Goal: Check status: Check status

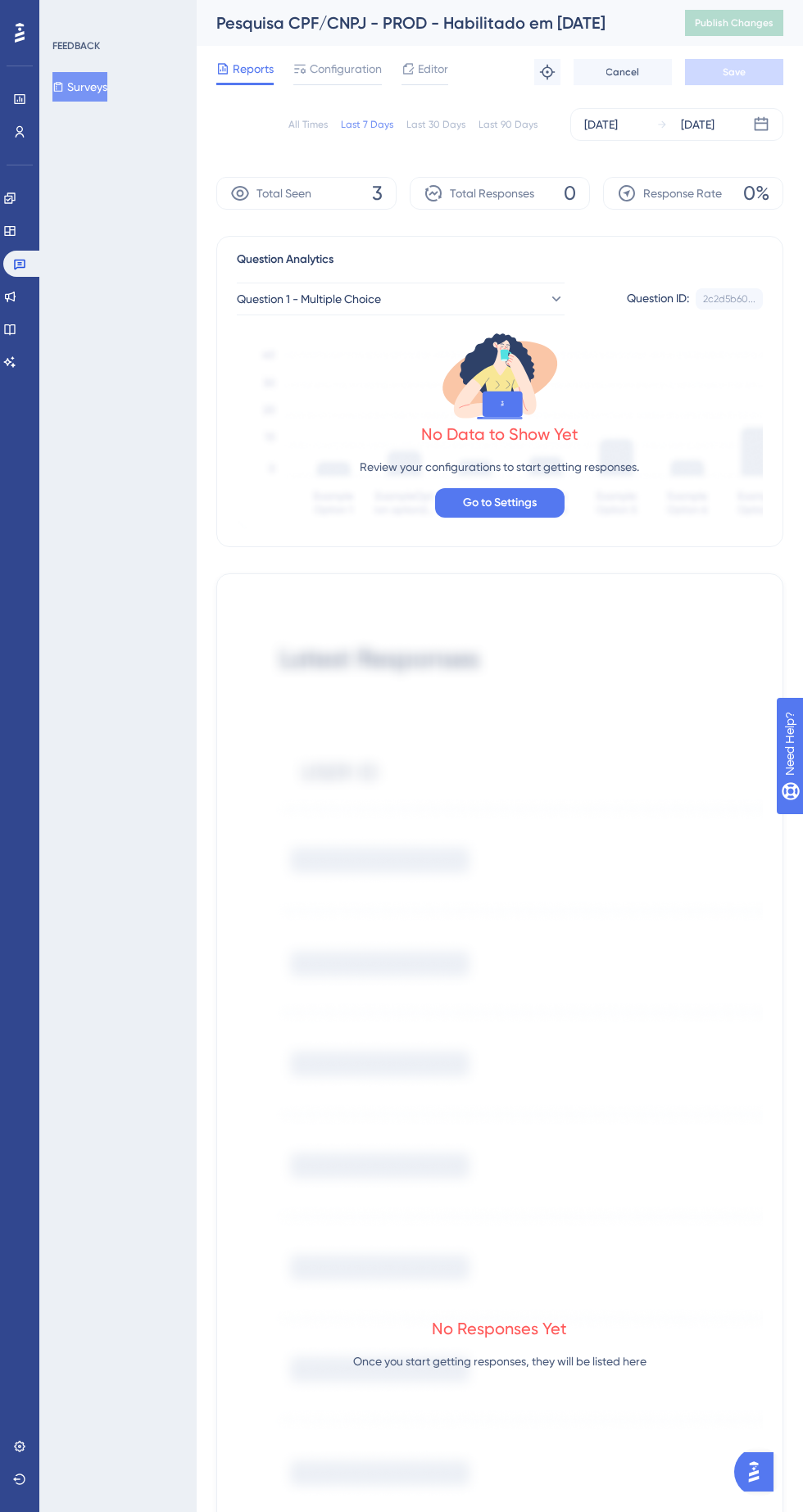
click at [780, 138] on div "Sep 21 2025 Sep 27 2025" at bounding box center [676, 125] width 212 height 33
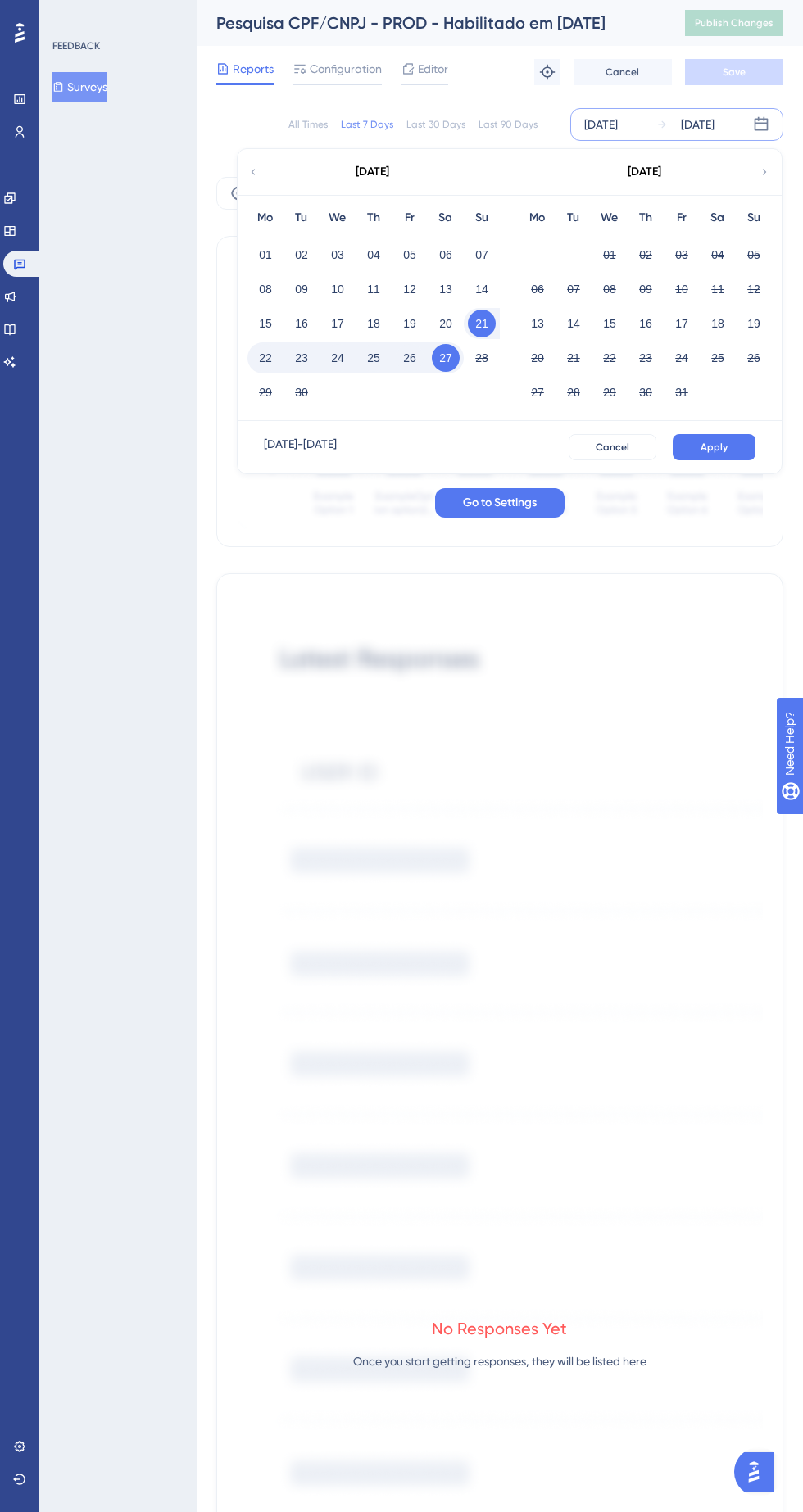
click at [445, 357] on button "27" at bounding box center [445, 358] width 28 height 28
click at [444, 363] on button "27" at bounding box center [445, 358] width 28 height 28
click at [728, 444] on button "Apply" at bounding box center [714, 447] width 83 height 26
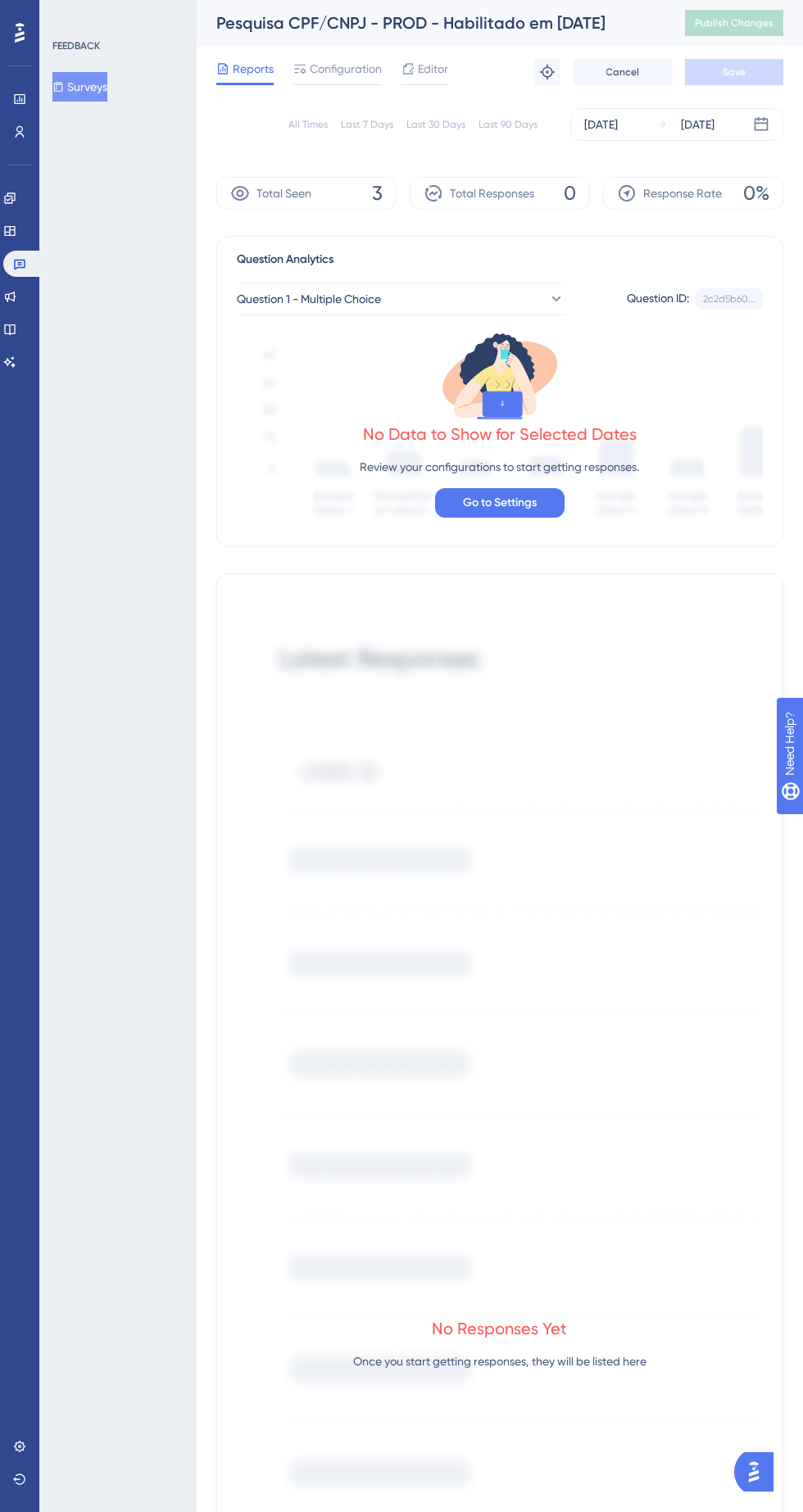
click at [751, 132] on div "Sep 27 2025 Sep 27 2025" at bounding box center [676, 125] width 212 height 33
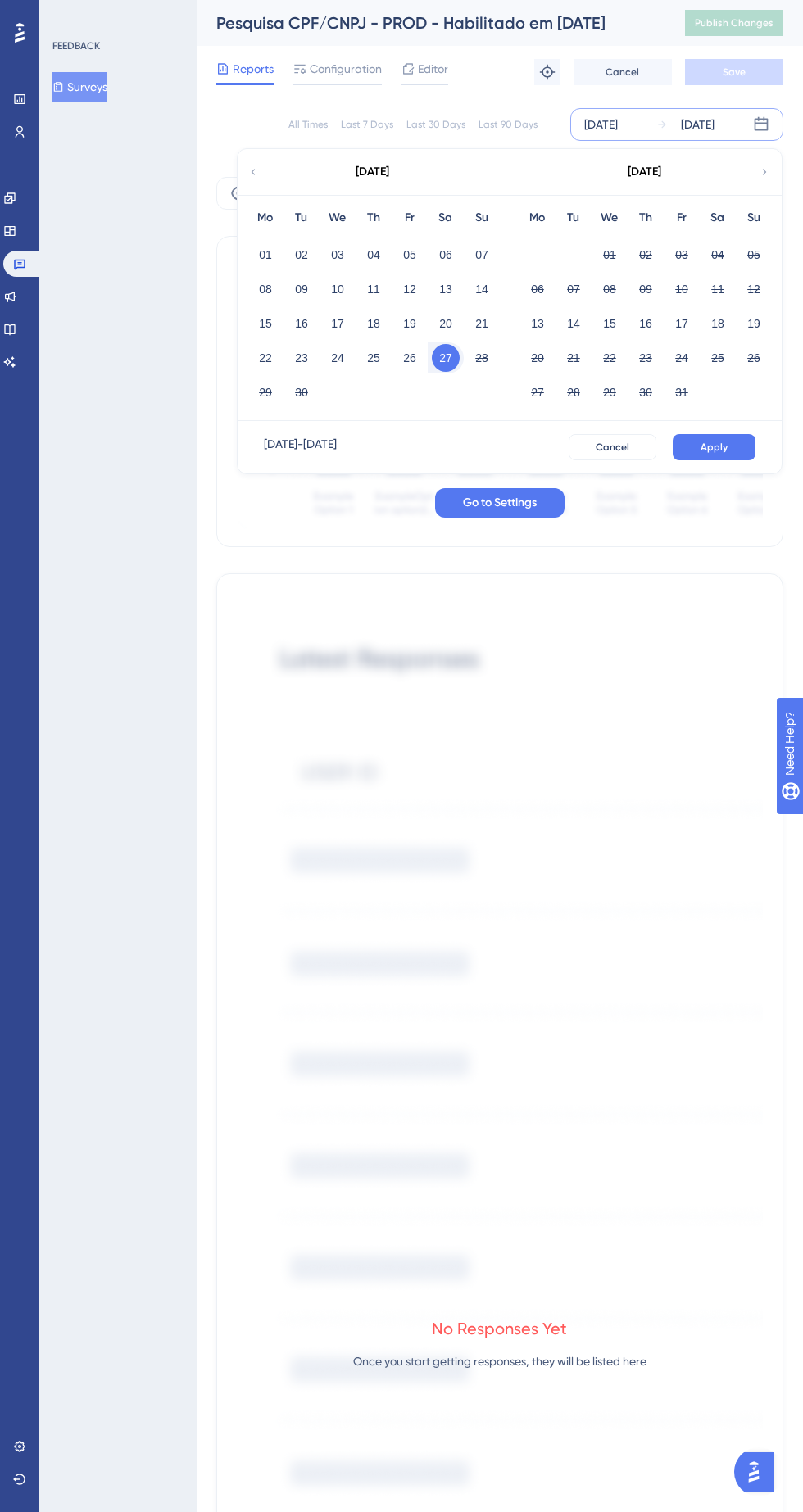
click at [409, 357] on button "26" at bounding box center [409, 358] width 28 height 28
click at [714, 446] on span "Apply" at bounding box center [713, 447] width 27 height 13
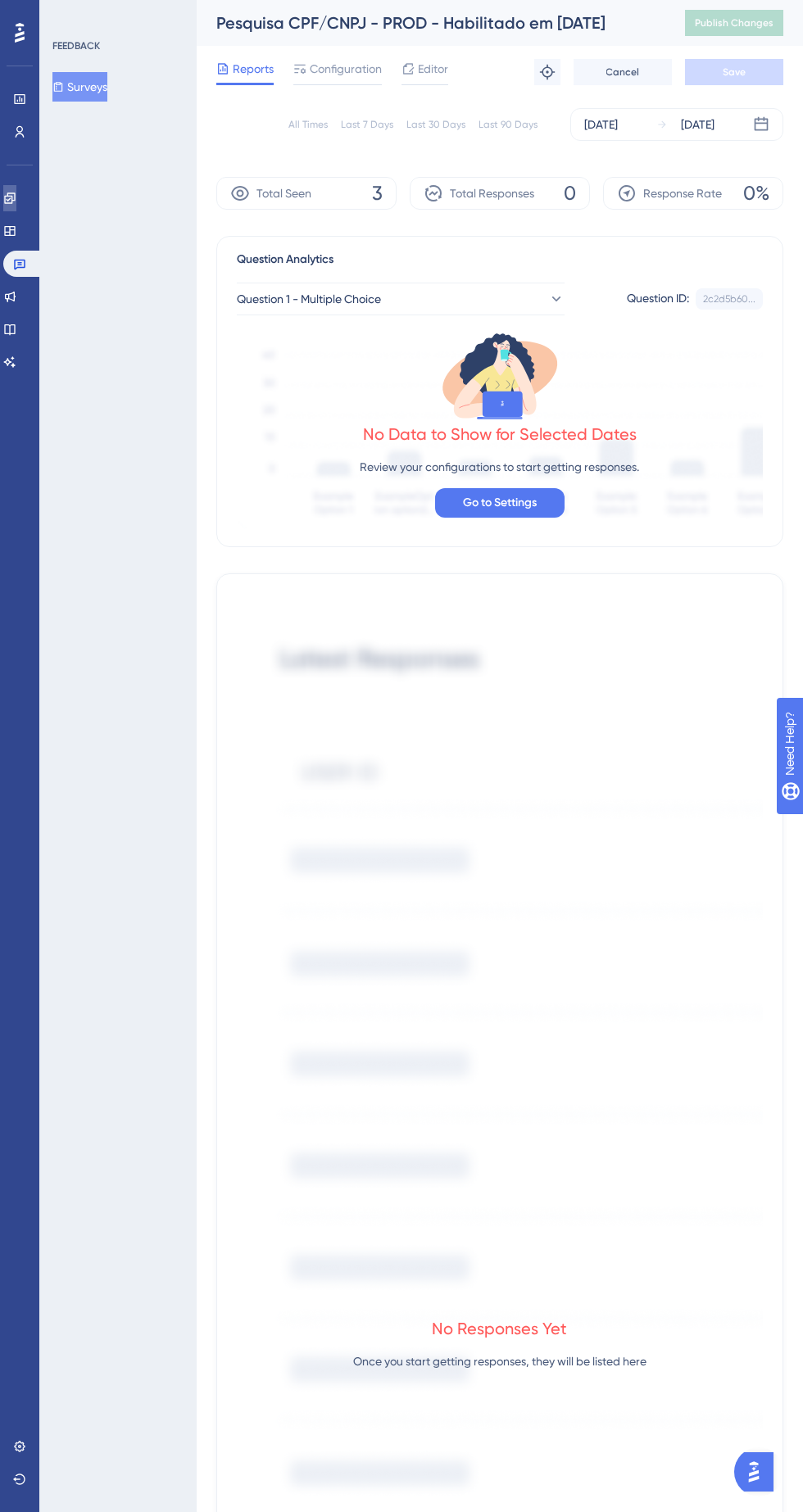
click at [15, 198] on icon at bounding box center [9, 198] width 11 height 11
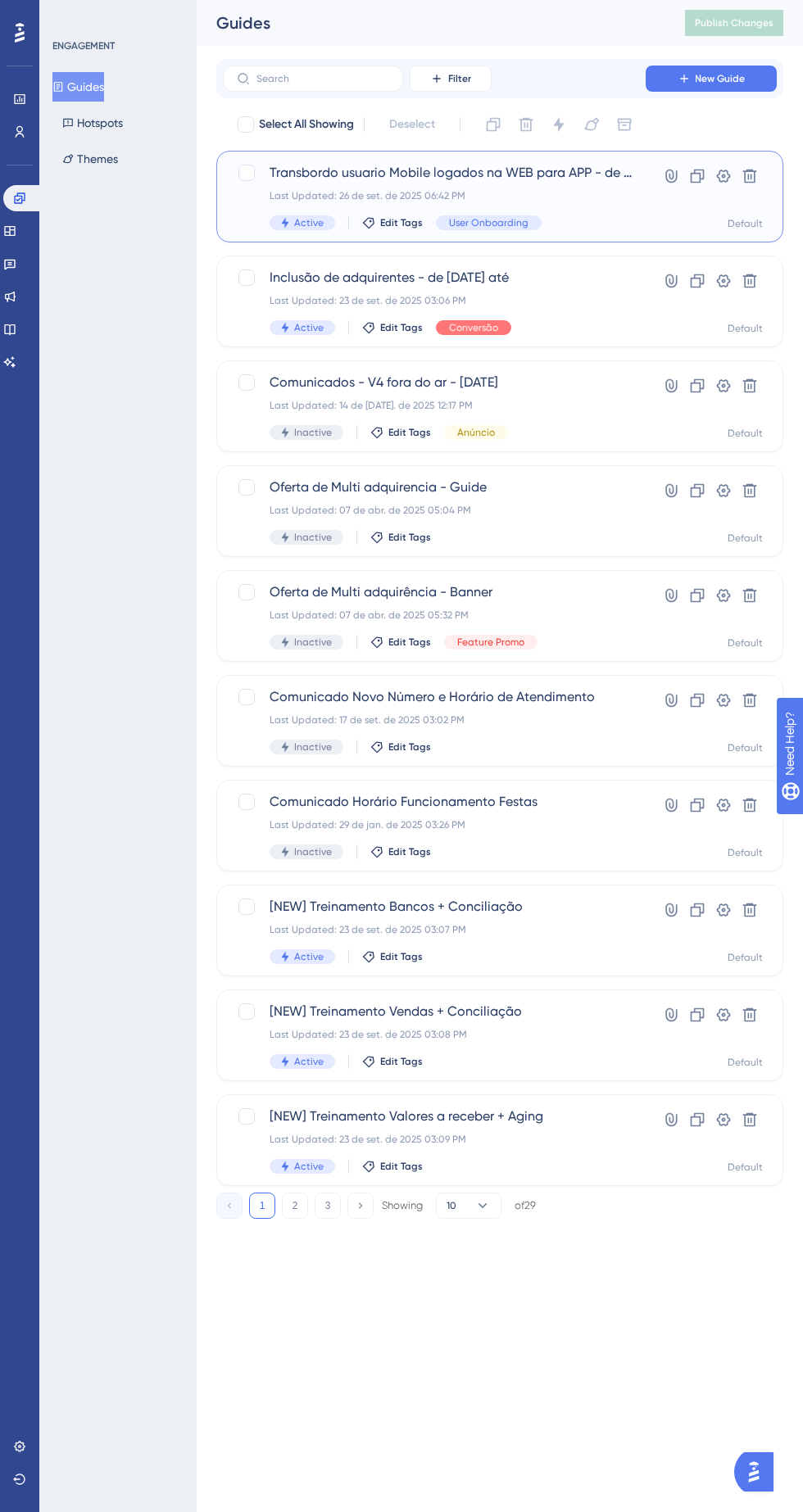
click at [566, 223] on div "Active Edit Tags User Onboarding" at bounding box center [451, 223] width 362 height 15
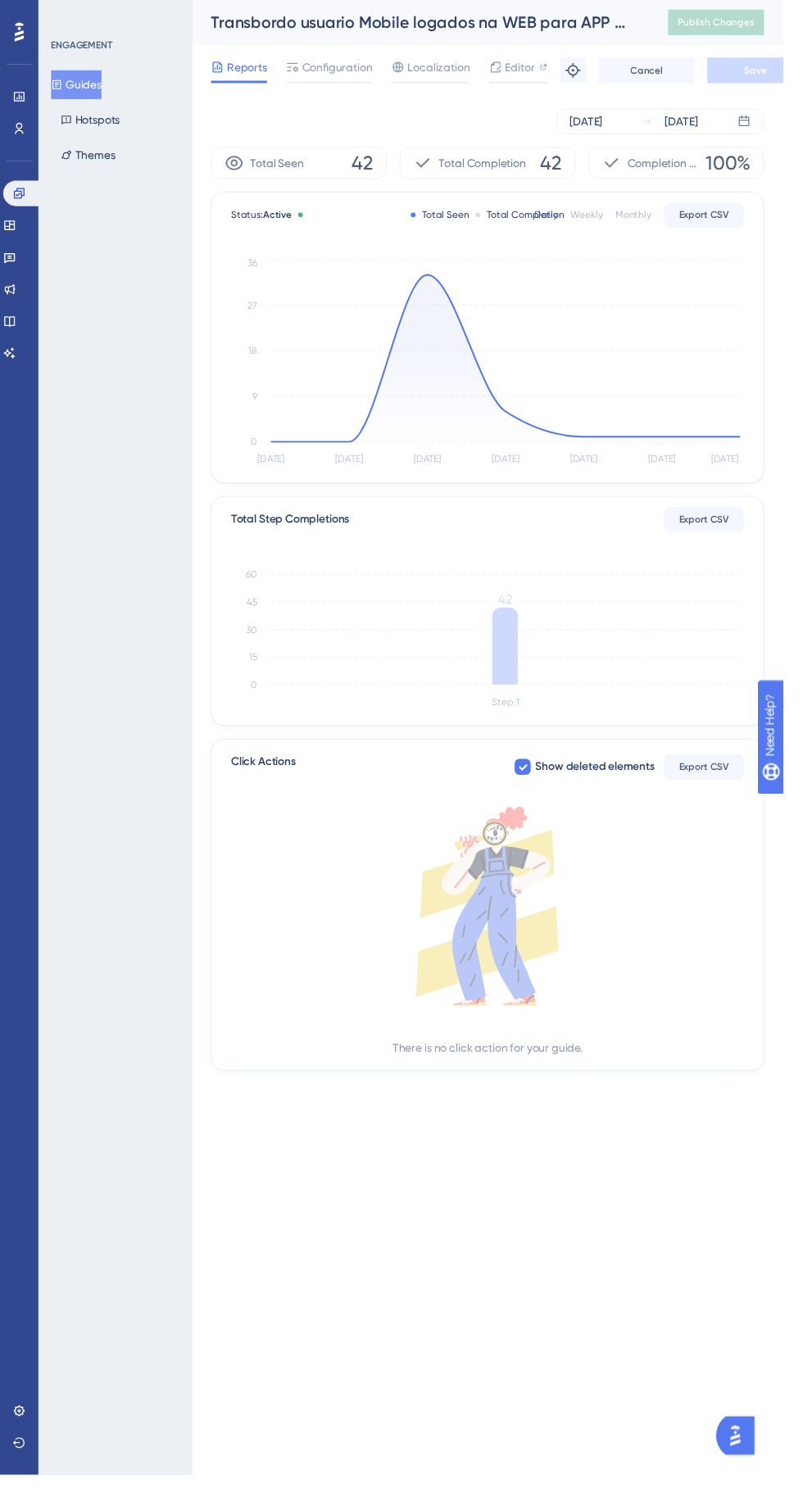
click at [757, 439] on icon "Sep 21 Sep 22 Sep 23 Sep 24 Sep 25 Sep 26 Sep 27 0 9 18 27 36" at bounding box center [499, 372] width 526 height 220
click at [442, 309] on icon at bounding box center [518, 367] width 481 height 171
click at [17, 295] on icon at bounding box center [10, 296] width 13 height 13
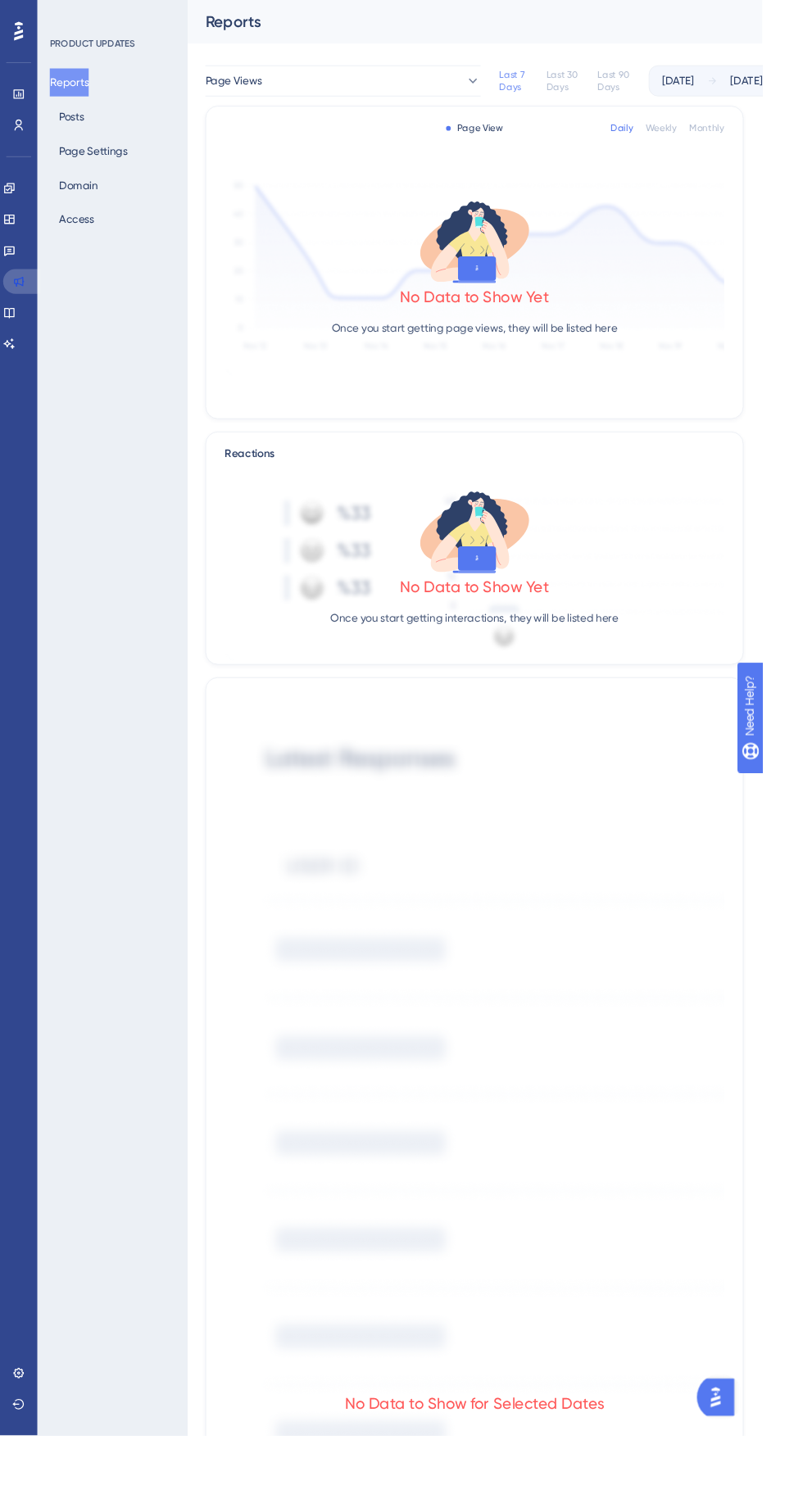
click at [19, 296] on icon at bounding box center [19, 296] width 13 height 13
click at [16, 259] on icon at bounding box center [9, 265] width 11 height 11
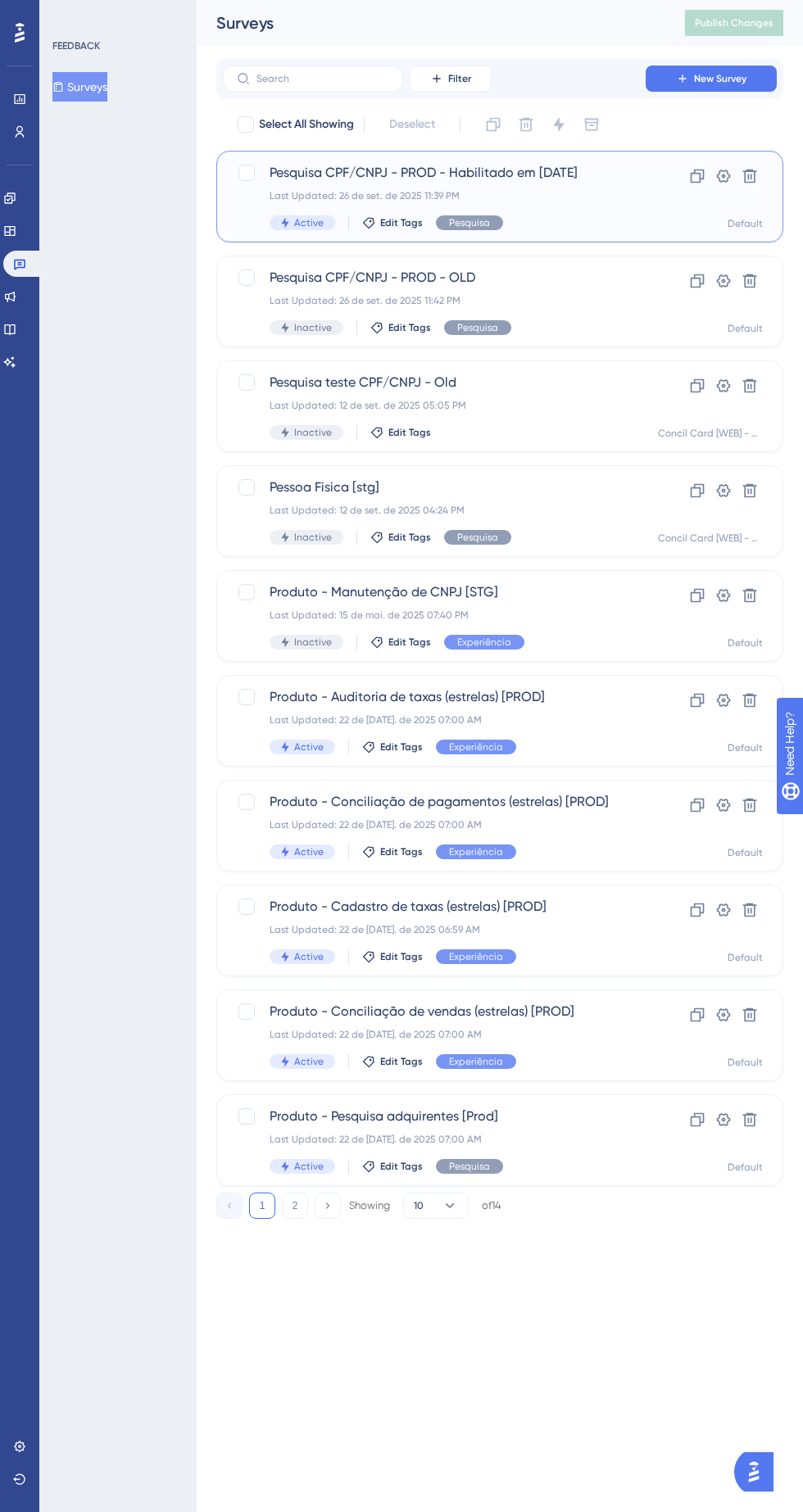
click at [529, 212] on div "Pesquisa CPF/CNPJ - PROD - Habilitado em 26/09/25 Last Updated: 26 de set. de 2…" at bounding box center [434, 196] width 329 height 67
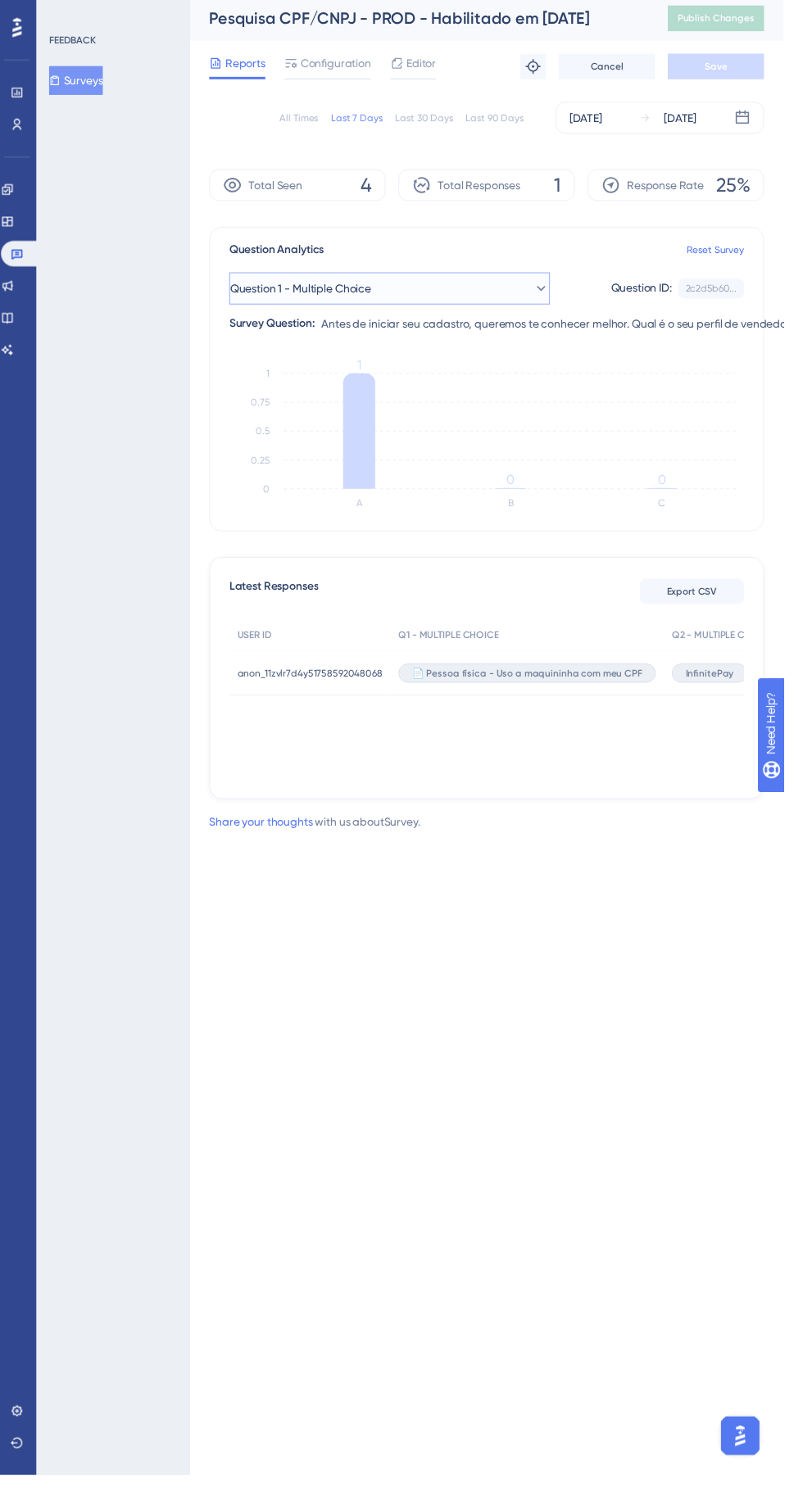
click at [503, 309] on button "Question 1 - Multiple Choice" at bounding box center [400, 299] width 327 height 33
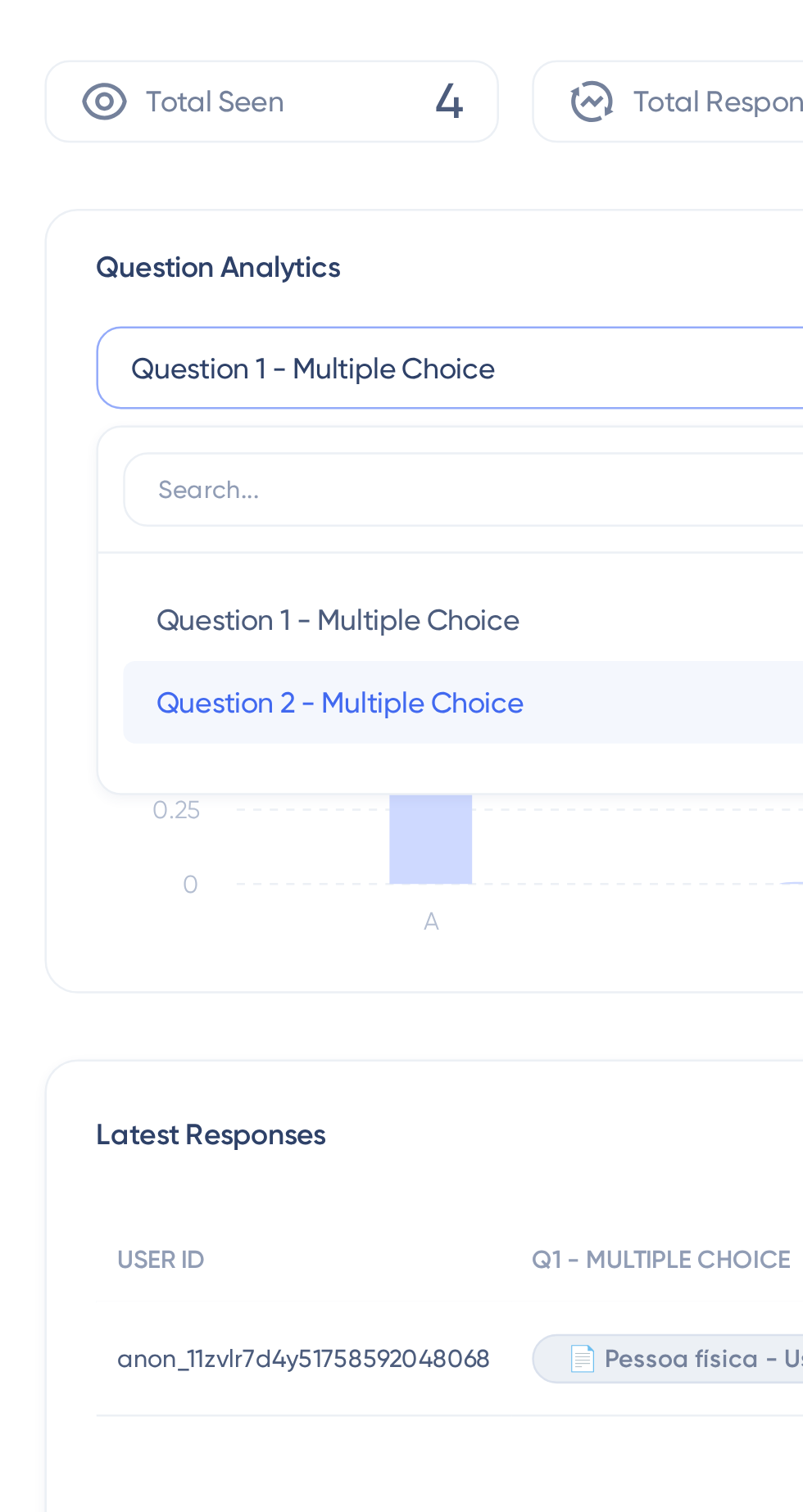
click at [400, 437] on span "Question 2 - Multiple Choice" at bounding box center [333, 431] width 145 height 19
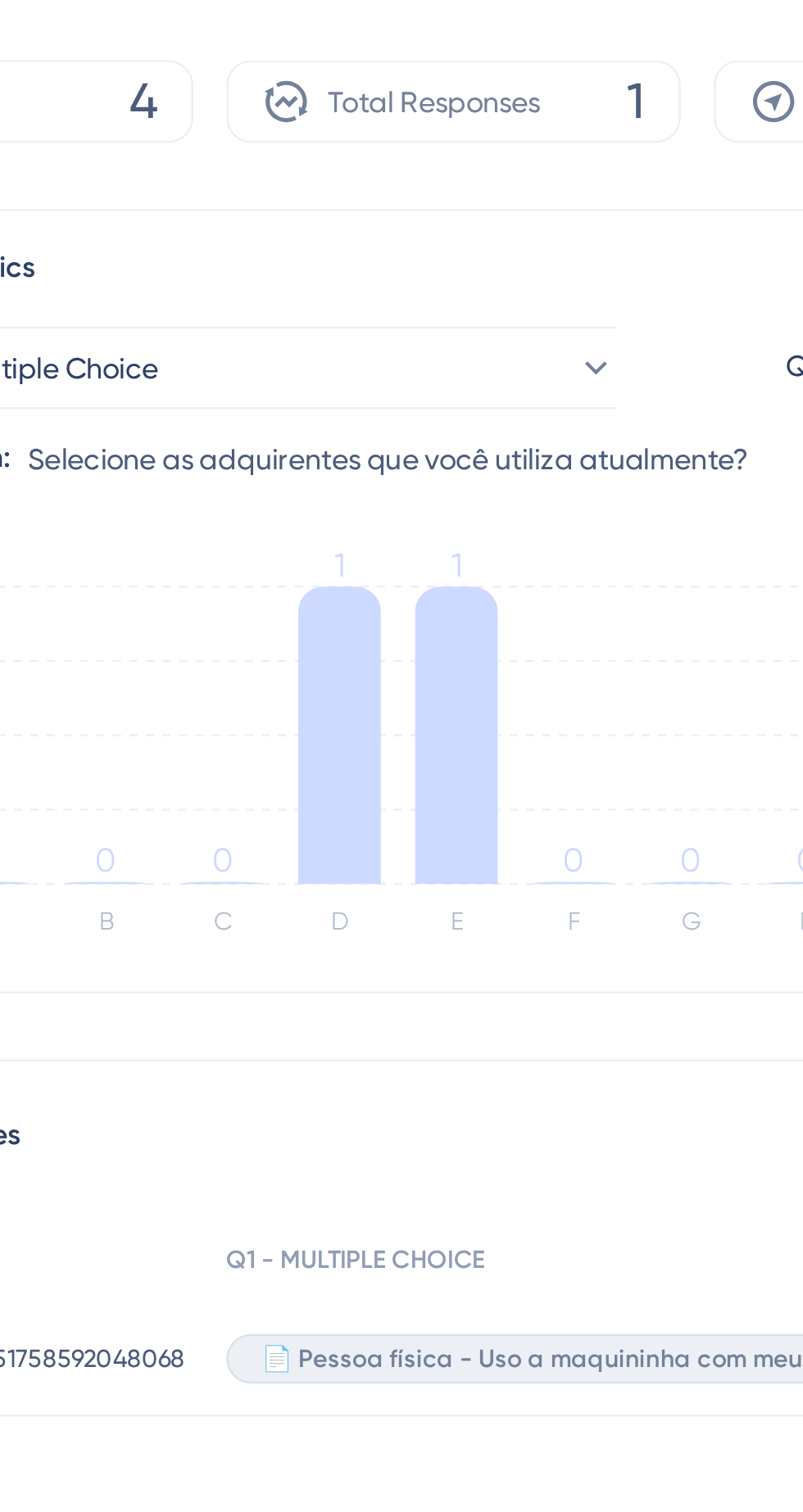
click at [501, 459] on icon at bounding box center [500, 444] width 33 height 118
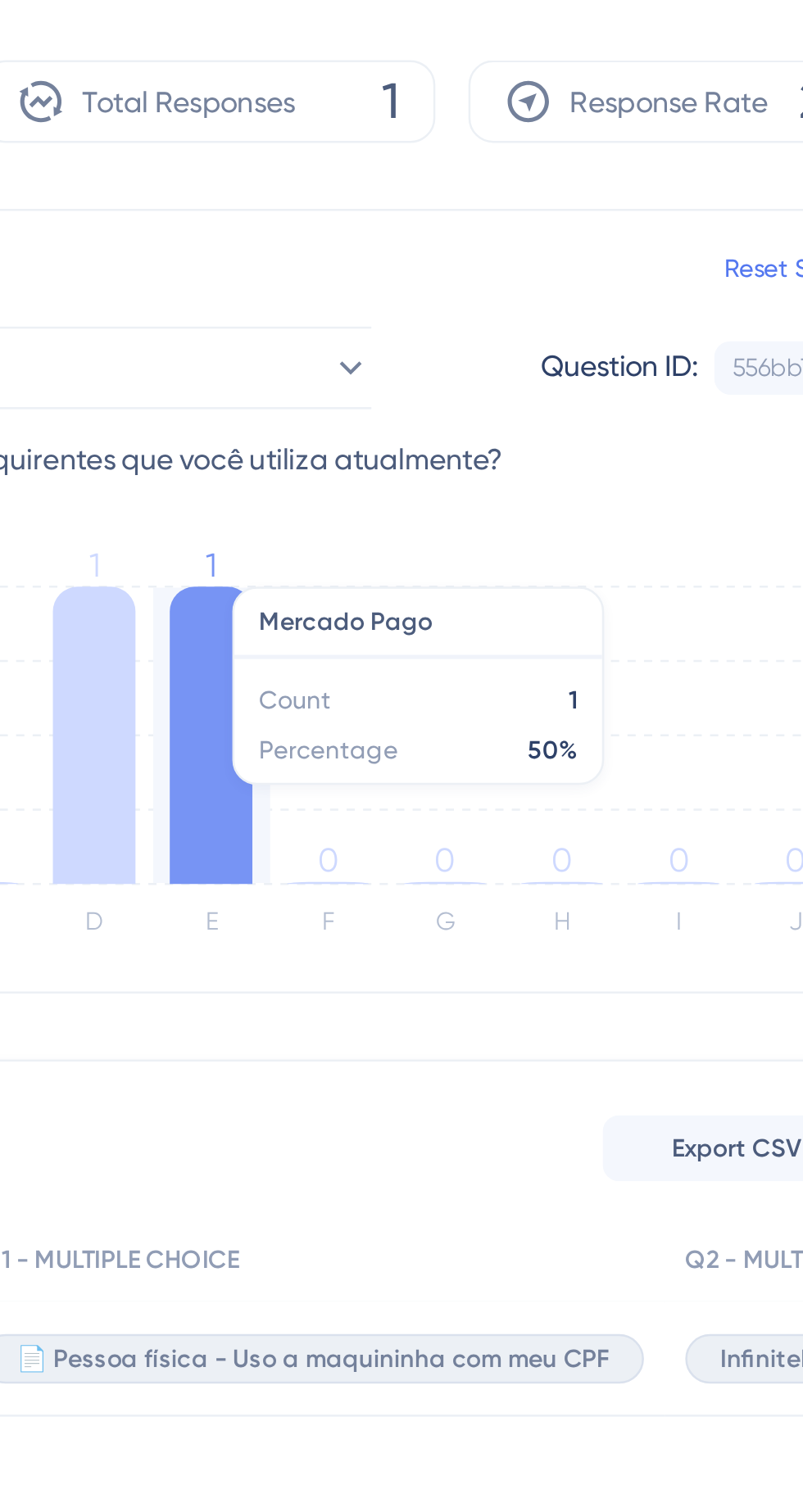
click at [469, 456] on icon at bounding box center [454, 444] width 33 height 118
